Goal: Task Accomplishment & Management: Manage account settings

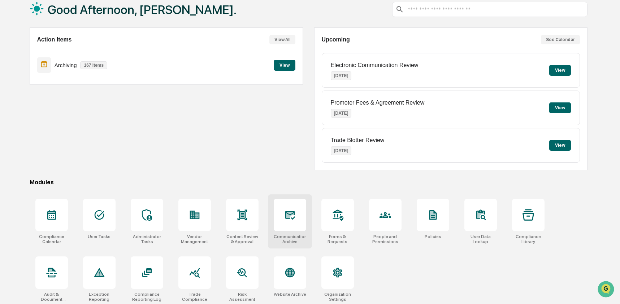
scroll to position [47, 0]
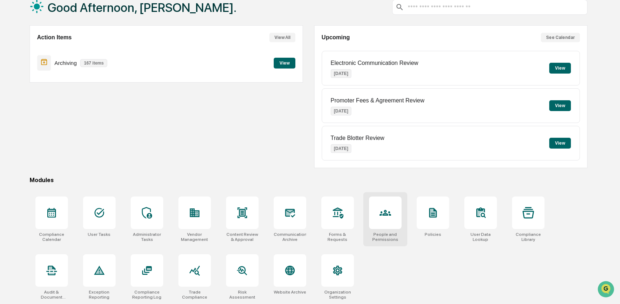
click at [381, 214] on icon at bounding box center [385, 213] width 12 height 12
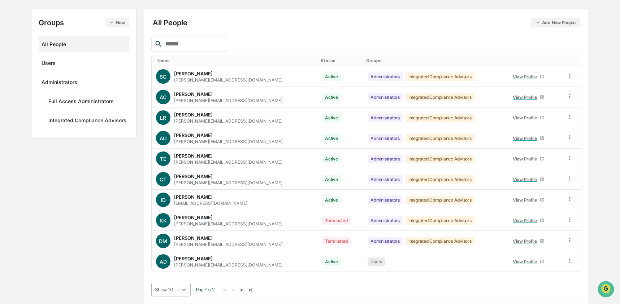
click at [180, 287] on body "Calendar Manage Tasks Reviews Approval Management Company People, Data, Setting…" at bounding box center [310, 115] width 620 height 377
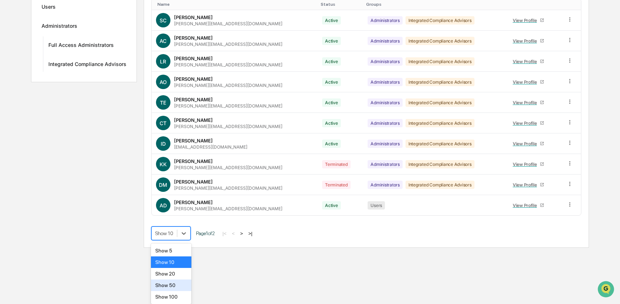
click at [180, 289] on div "Show 50" at bounding box center [171, 286] width 41 height 12
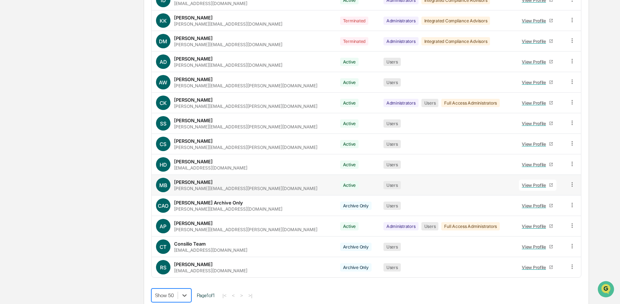
scroll to position [279, 0]
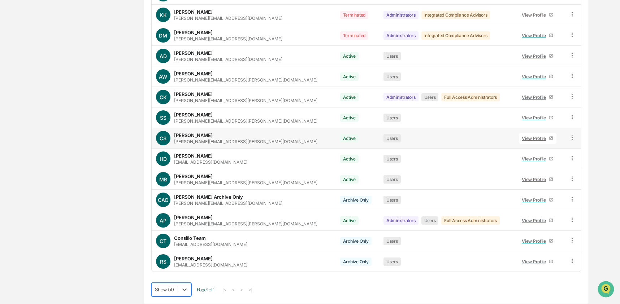
click at [522, 136] on div "View Profile" at bounding box center [535, 138] width 27 height 5
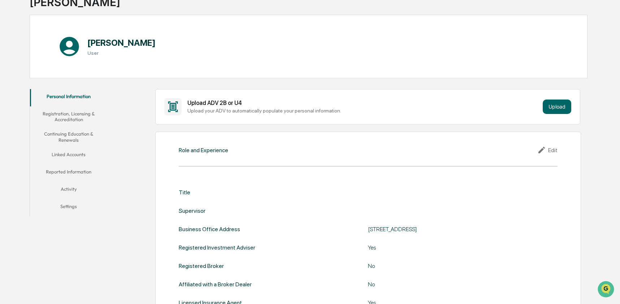
scroll to position [99, 0]
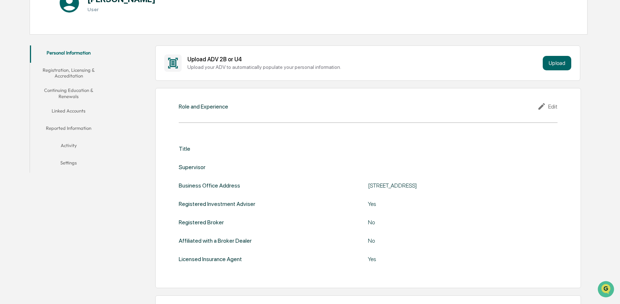
click at [64, 73] on button "Registration, Licensing & Accreditation" at bounding box center [69, 73] width 78 height 21
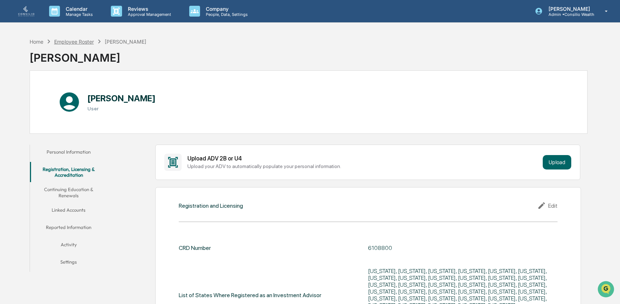
click at [82, 43] on div "Employee Roster" at bounding box center [74, 42] width 40 height 6
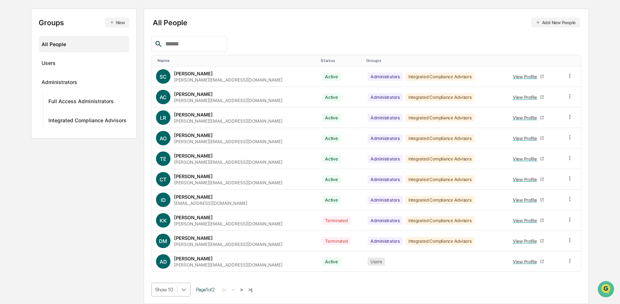
click at [183, 287] on body "Calendar Manage Tasks Reviews Approval Management Company People, Data, Setting…" at bounding box center [310, 115] width 620 height 377
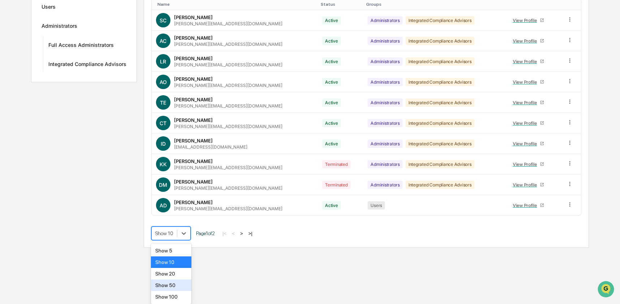
click at [182, 290] on div "Show 50" at bounding box center [171, 286] width 41 height 12
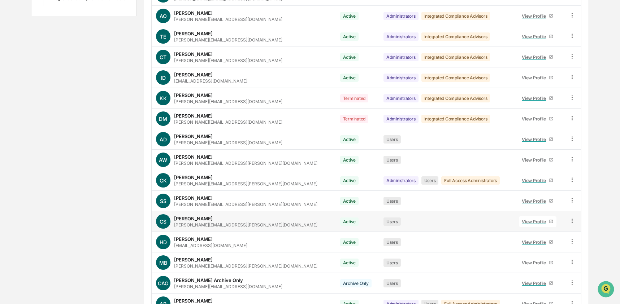
scroll to position [196, 0]
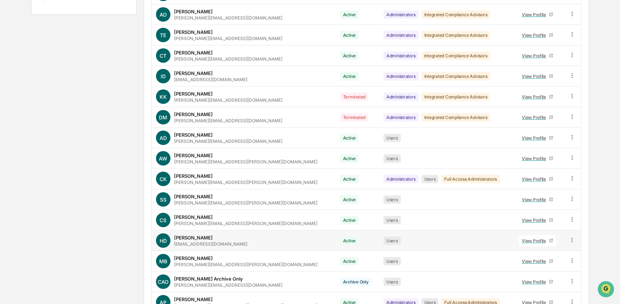
click at [527, 242] on div "View Profile" at bounding box center [535, 240] width 27 height 5
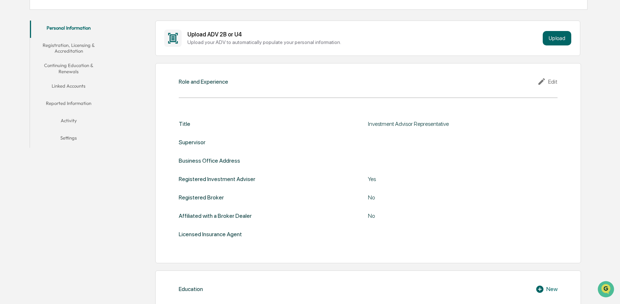
scroll to position [81, 0]
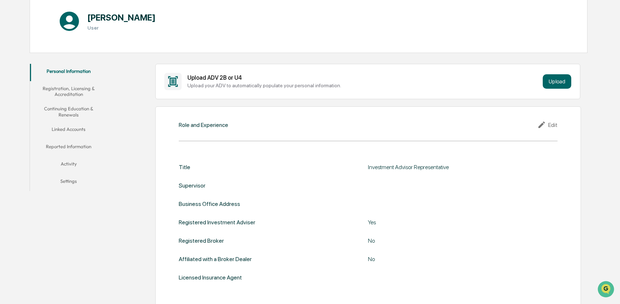
click at [61, 90] on button "Registration, Licensing & Accreditation" at bounding box center [69, 91] width 78 height 21
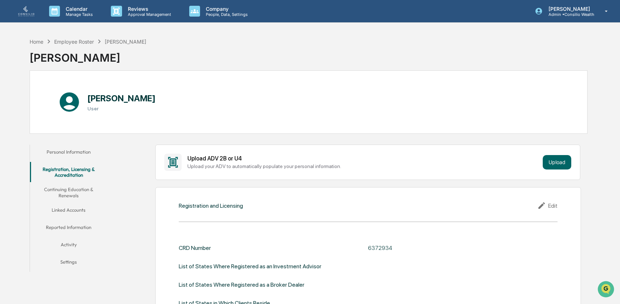
click at [82, 191] on button "Continuing Education & Renewals" at bounding box center [69, 192] width 78 height 21
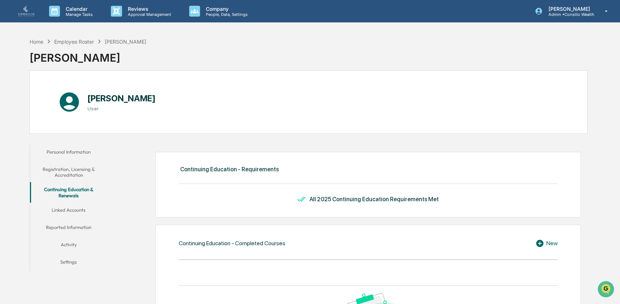
click at [81, 171] on button "Registration, Licensing & Accreditation" at bounding box center [69, 172] width 78 height 21
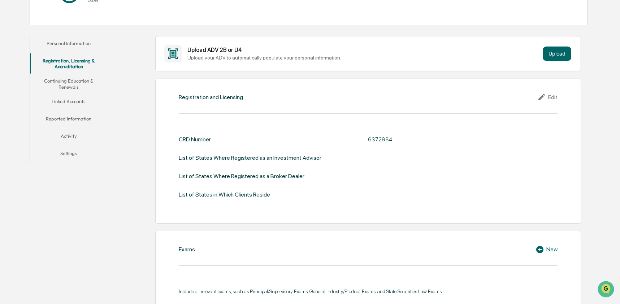
scroll to position [122, 0]
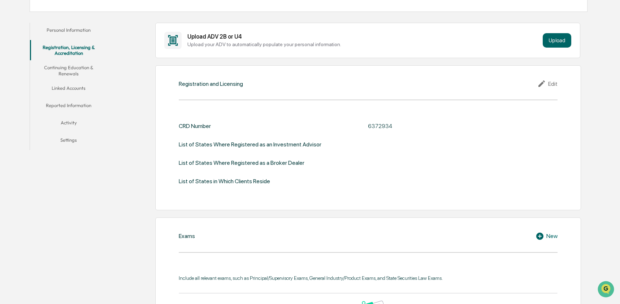
click at [74, 31] on button "Personal Information" at bounding box center [69, 31] width 78 height 17
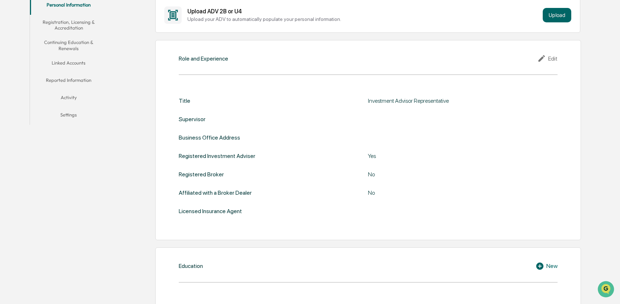
scroll to position [147, 0]
click at [64, 26] on button "Registration, Licensing & Accreditation" at bounding box center [69, 26] width 78 height 21
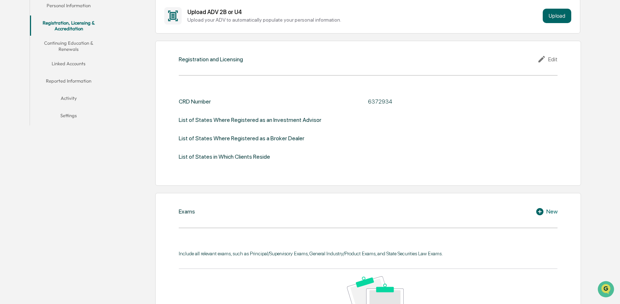
click at [543, 60] on icon at bounding box center [542, 59] width 11 height 9
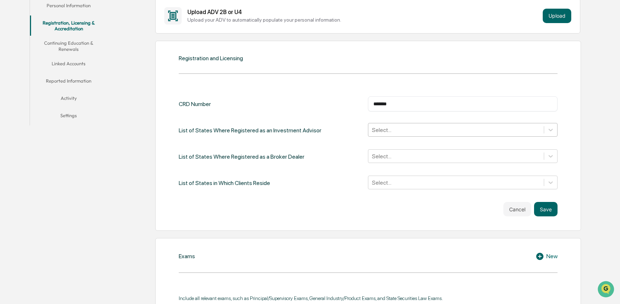
click at [387, 132] on div at bounding box center [456, 130] width 168 height 8
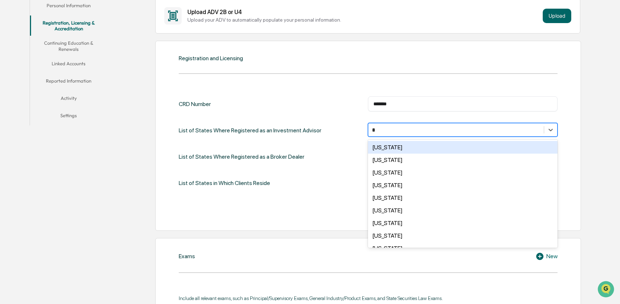
type input "**"
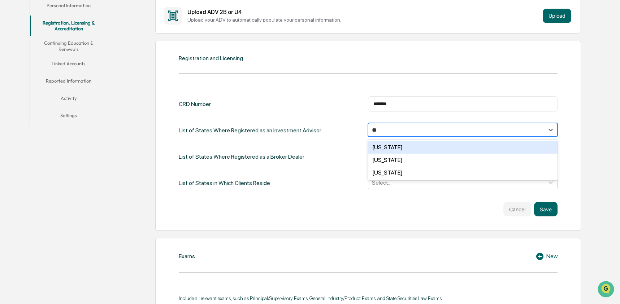
click at [383, 145] on div "[US_STATE]" at bounding box center [462, 147] width 189 height 13
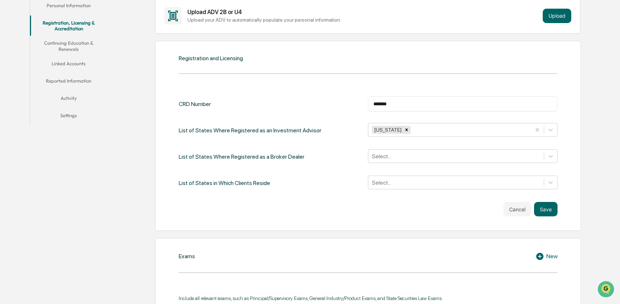
click at [554, 209] on button "Save" at bounding box center [545, 209] width 23 height 14
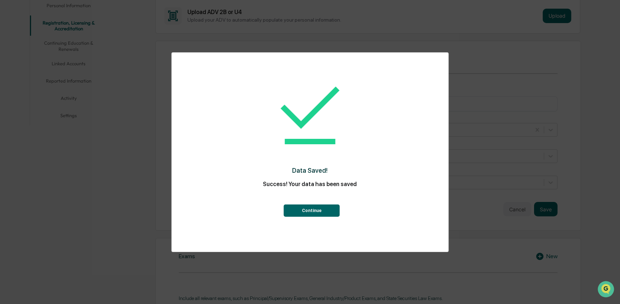
click at [322, 214] on button "Continue" at bounding box center [312, 211] width 56 height 12
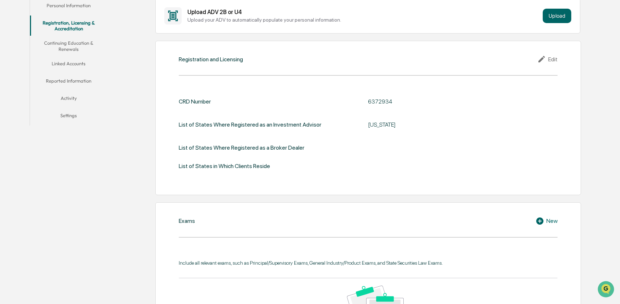
click at [65, 47] on button "Continuing Education & Renewals" at bounding box center [69, 46] width 78 height 21
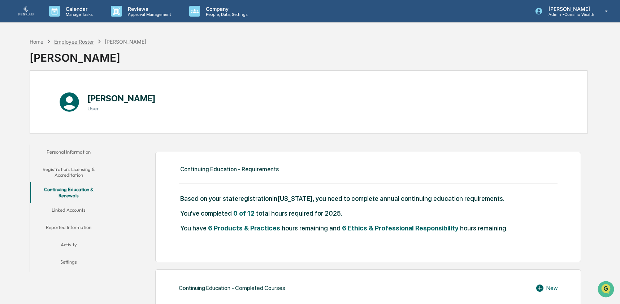
click at [77, 40] on div "Employee Roster" at bounding box center [74, 42] width 40 height 6
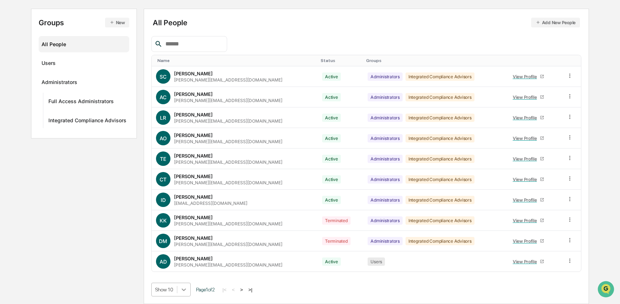
click at [182, 293] on body "Calendar Manage Tasks Reviews Approval Management Company People, Data, Setting…" at bounding box center [310, 115] width 620 height 377
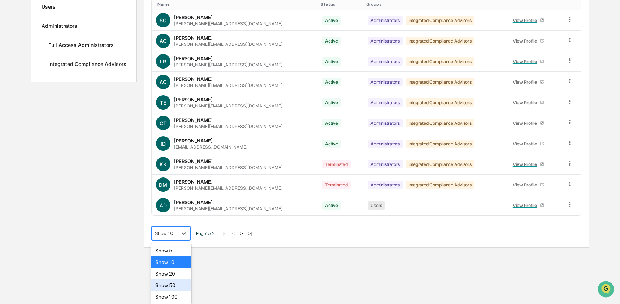
click at [181, 288] on div "Show 50" at bounding box center [171, 286] width 41 height 12
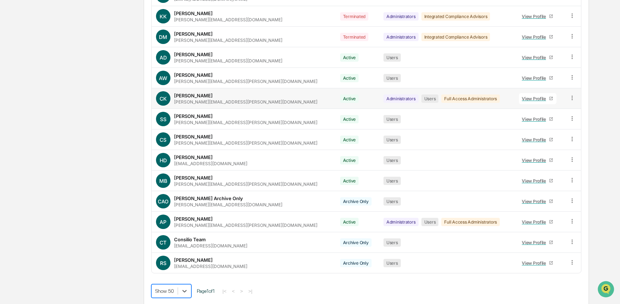
scroll to position [279, 0]
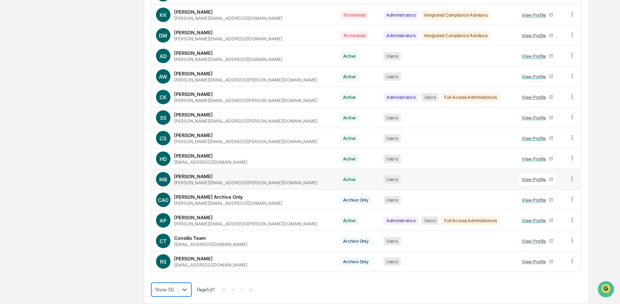
click at [522, 180] on div "View Profile" at bounding box center [535, 179] width 27 height 5
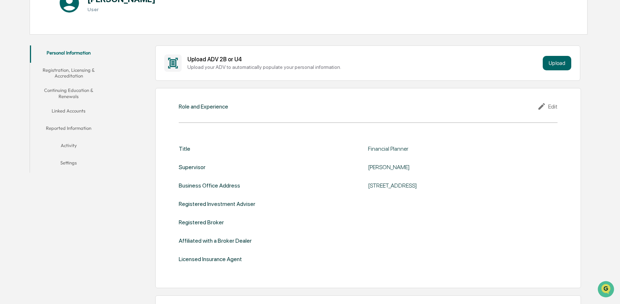
scroll to position [111, 0]
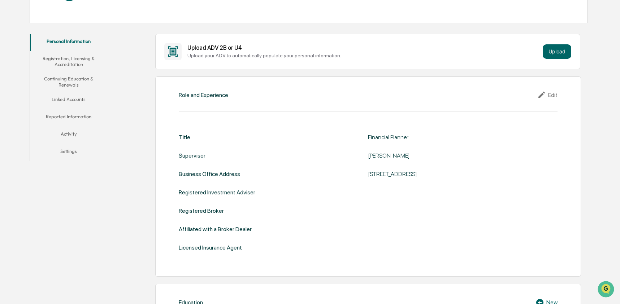
click at [71, 62] on button "Registration, Licensing & Accreditation" at bounding box center [69, 61] width 78 height 21
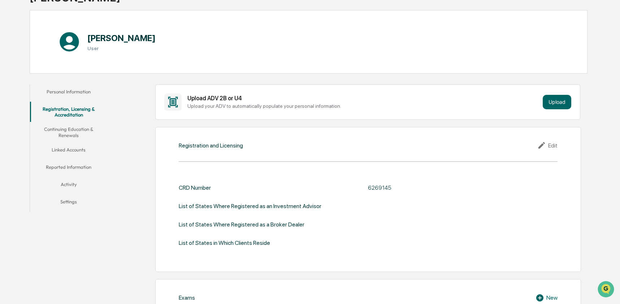
scroll to position [71, 0]
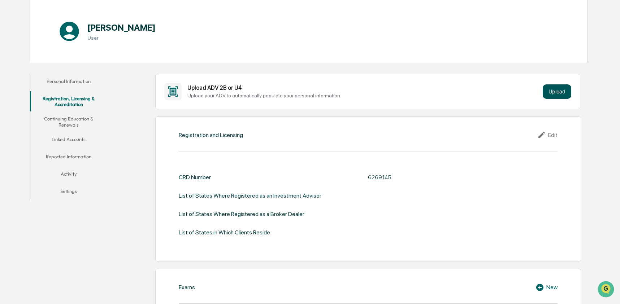
click at [565, 93] on button "Upload" at bounding box center [556, 91] width 29 height 14
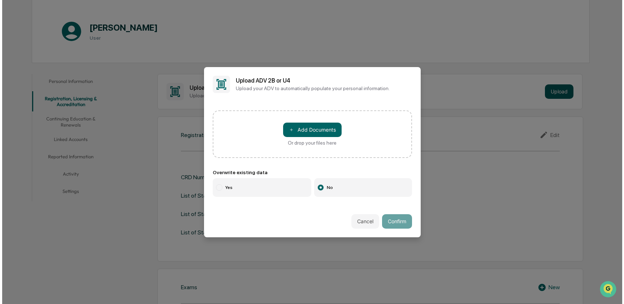
scroll to position [71, 0]
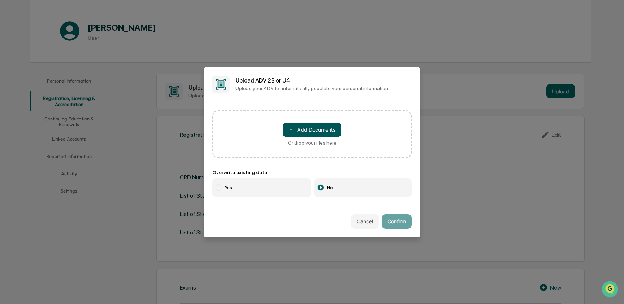
click at [313, 125] on button "＋ Add Documents" at bounding box center [312, 130] width 58 height 14
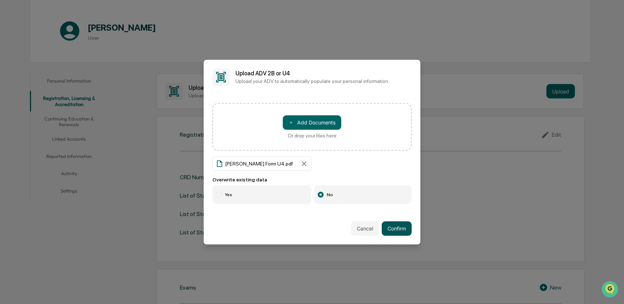
click at [389, 225] on button "Confirm" at bounding box center [396, 229] width 30 height 14
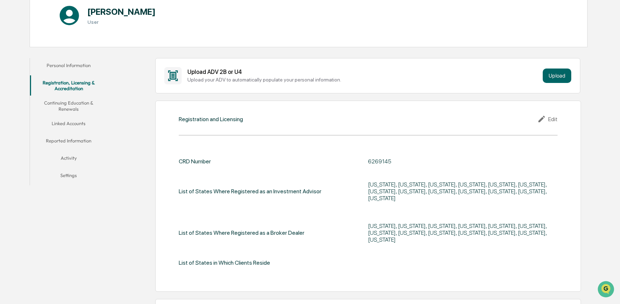
scroll to position [84, 0]
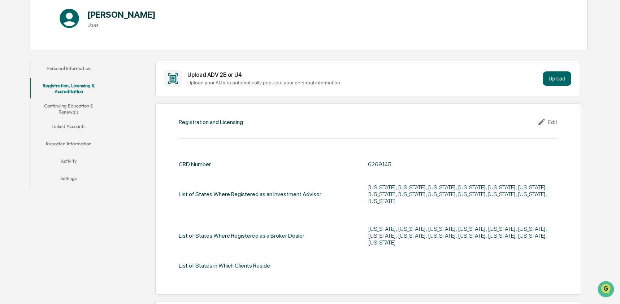
click at [518, 184] on div "Georgia, Hawaii, Idaho, Minnesota, Mississippi, Missouri, Oklahoma, Oregon, Pen…" at bounding box center [458, 194] width 180 height 21
click at [538, 119] on icon at bounding box center [542, 122] width 11 height 9
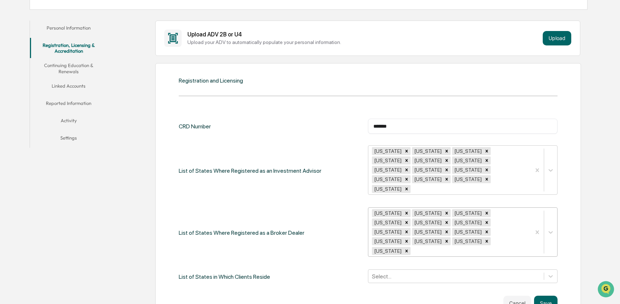
scroll to position [132, 0]
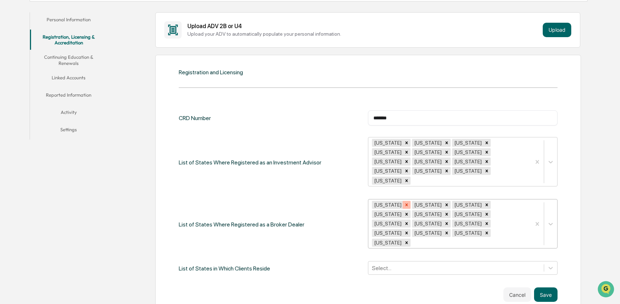
click at [404, 202] on icon "Remove Georgia" at bounding box center [406, 204] width 5 height 5
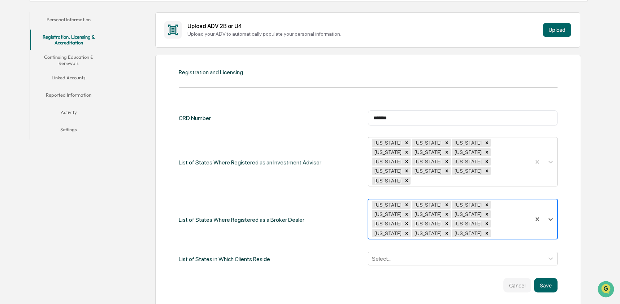
click at [404, 202] on icon "Remove Hawaii" at bounding box center [406, 204] width 5 height 5
click at [404, 202] on icon "Remove Idaho" at bounding box center [406, 204] width 5 height 5
click at [402, 201] on div "Remove Minnesota" at bounding box center [406, 205] width 8 height 8
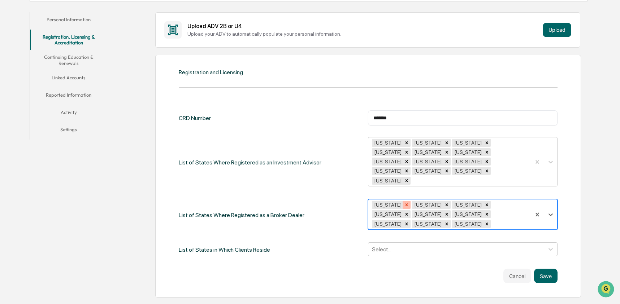
click at [407, 201] on div "Remove Mississippi" at bounding box center [406, 205] width 8 height 8
click at [402, 201] on div "Remove Missouri" at bounding box center [406, 205] width 8 height 8
click at [404, 202] on icon "Remove Oklahoma" at bounding box center [406, 204] width 5 height 5
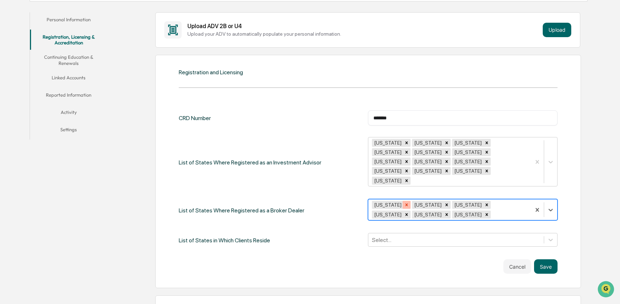
click at [402, 201] on div "Remove Oregon" at bounding box center [406, 205] width 8 height 8
click at [406, 201] on div "Remove Pennsylvania" at bounding box center [406, 205] width 8 height 8
click at [407, 202] on icon "Remove Washington" at bounding box center [406, 204] width 5 height 5
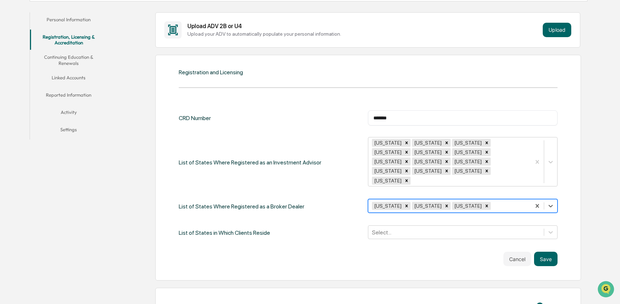
click at [408, 204] on icon "Remove West Virginia" at bounding box center [406, 206] width 5 height 5
click at [406, 202] on div "Remove Wisconsin" at bounding box center [406, 206] width 8 height 8
click at [405, 205] on icon "Remove Wyoming" at bounding box center [406, 206] width 3 height 3
click at [404, 144] on icon "Remove Georgia" at bounding box center [406, 142] width 5 height 5
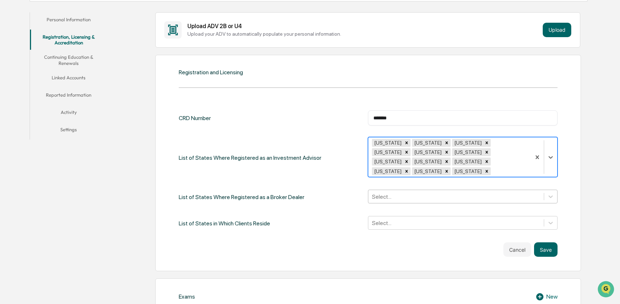
click at [402, 144] on div "Remove Hawaii" at bounding box center [406, 143] width 8 height 8
click at [402, 144] on div "Remove Idaho" at bounding box center [406, 143] width 8 height 8
click at [404, 144] on icon "Remove Minnesota" at bounding box center [406, 142] width 5 height 5
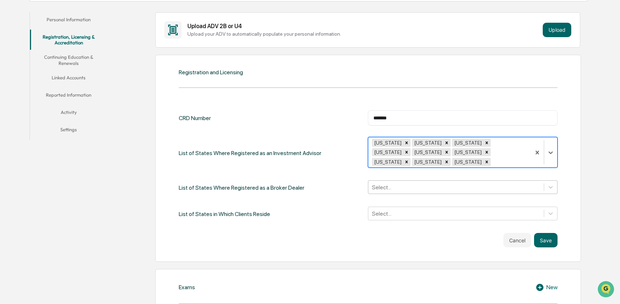
click at [404, 144] on icon "Remove Mississippi" at bounding box center [406, 142] width 5 height 5
click at [402, 144] on div "Remove Missouri" at bounding box center [406, 143] width 8 height 8
click at [405, 144] on icon "Remove Oklahoma" at bounding box center [406, 143] width 3 height 3
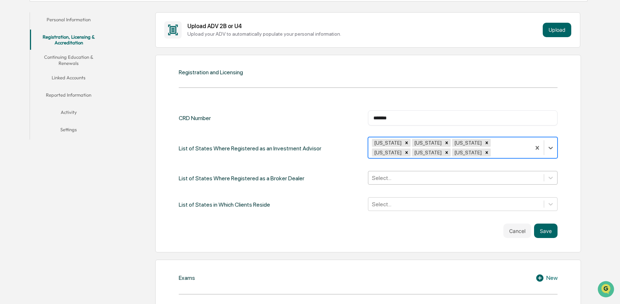
click at [412, 144] on div "[US_STATE]" at bounding box center [427, 143] width 31 height 8
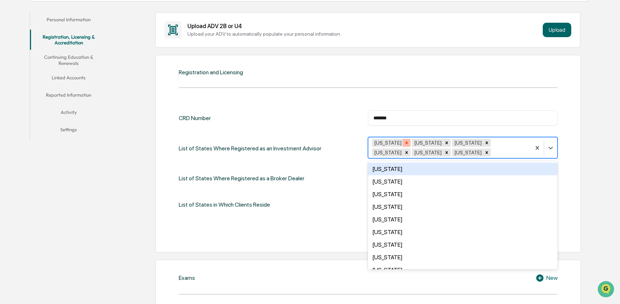
click at [404, 143] on icon "Remove Oregon" at bounding box center [406, 142] width 5 height 5
click at [407, 143] on icon "Remove Pennsylvania" at bounding box center [406, 142] width 5 height 5
click at [448, 144] on icon "Remove West Virginia" at bounding box center [446, 143] width 3 height 3
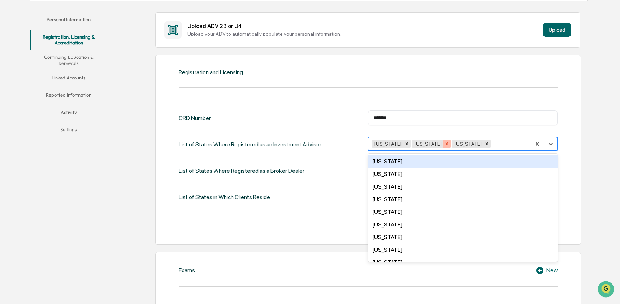
click at [446, 144] on div "Remove Wisconsin" at bounding box center [446, 144] width 8 height 8
click at [444, 144] on icon "Remove Wyoming" at bounding box center [446, 143] width 5 height 5
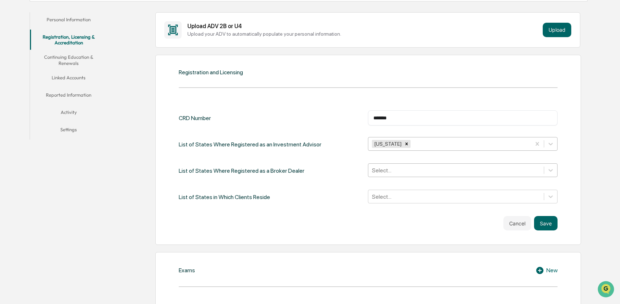
click at [334, 109] on div "CRD Number ******* ​ List of States Where Registered as an Investment Advisor W…" at bounding box center [368, 165] width 379 height 131
click at [553, 35] on button "Upload" at bounding box center [556, 30] width 29 height 14
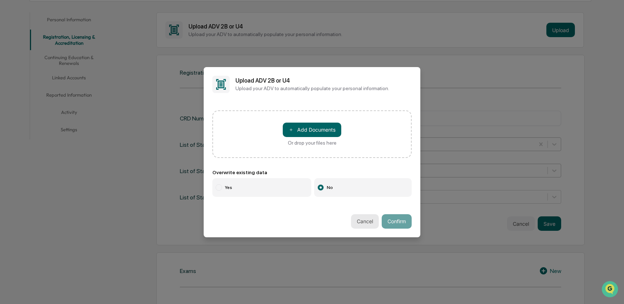
click at [368, 222] on button "Cancel" at bounding box center [365, 221] width 28 height 14
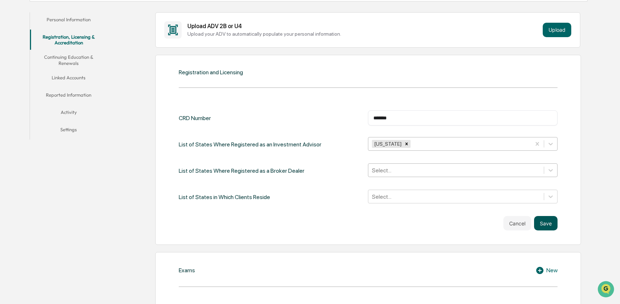
click at [538, 225] on button "Save" at bounding box center [545, 223] width 23 height 14
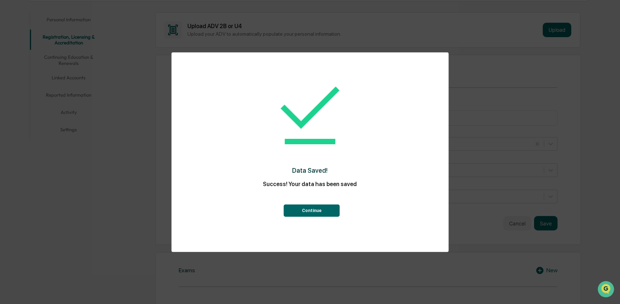
click at [335, 214] on button "Continue" at bounding box center [312, 211] width 56 height 12
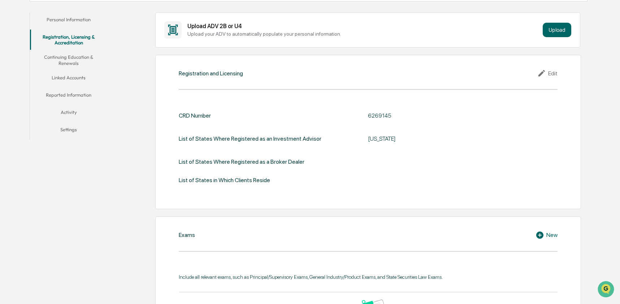
scroll to position [0, 0]
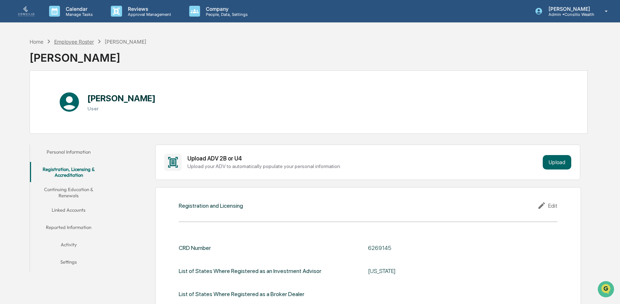
click at [80, 39] on div "Employee Roster" at bounding box center [74, 42] width 40 height 6
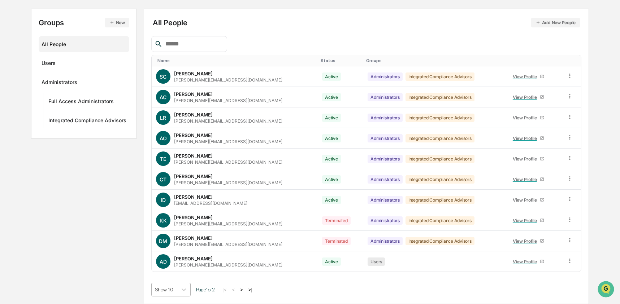
click at [177, 289] on body "Calendar Manage Tasks Reviews Approval Management Company People, Data, Setting…" at bounding box center [310, 115] width 620 height 377
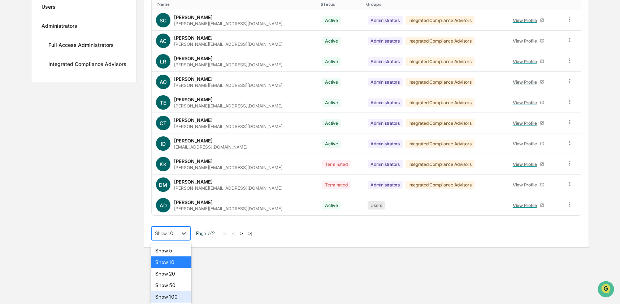
click at [176, 297] on div "Show 100" at bounding box center [171, 297] width 41 height 12
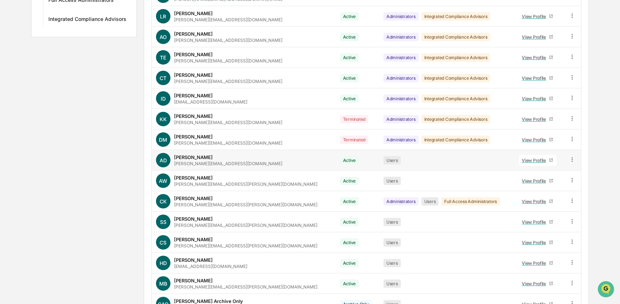
scroll to position [279, 0]
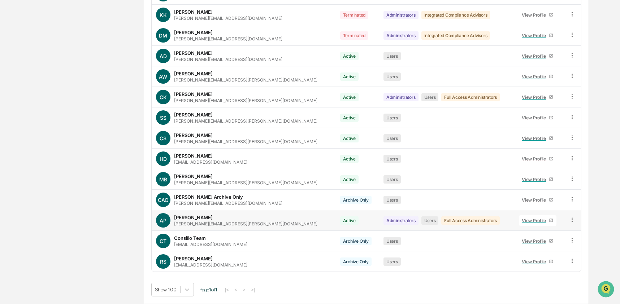
click at [522, 218] on div "View Profile" at bounding box center [535, 220] width 27 height 5
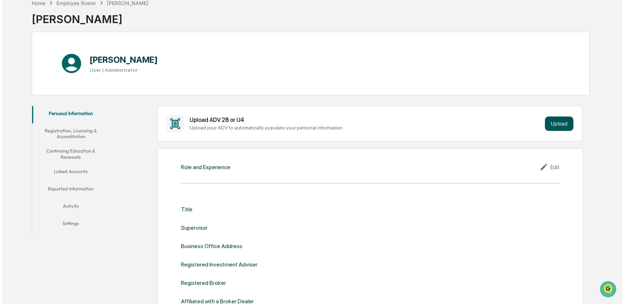
scroll to position [40, 0]
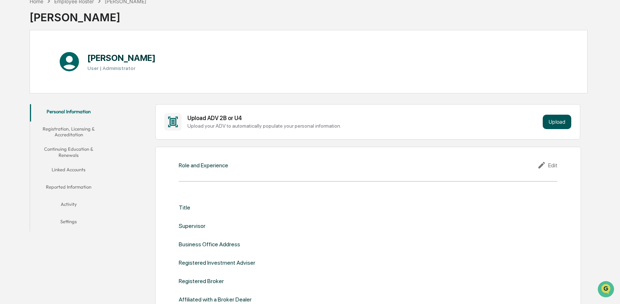
click at [557, 124] on button "Upload" at bounding box center [556, 122] width 29 height 14
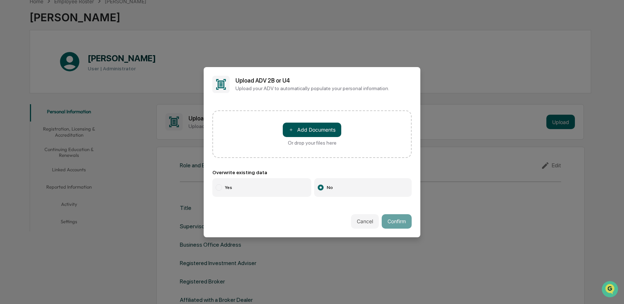
click at [327, 128] on button "＋ Add Documents" at bounding box center [312, 130] width 58 height 14
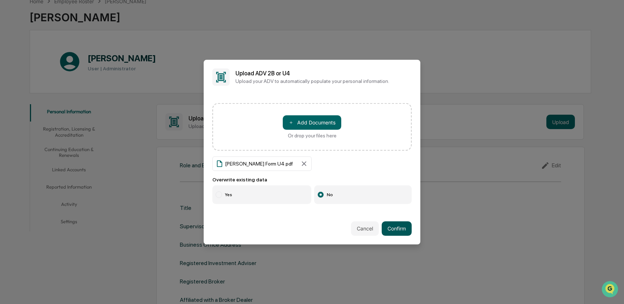
click at [398, 229] on button "Confirm" at bounding box center [396, 229] width 30 height 14
